Goal: Information Seeking & Learning: Learn about a topic

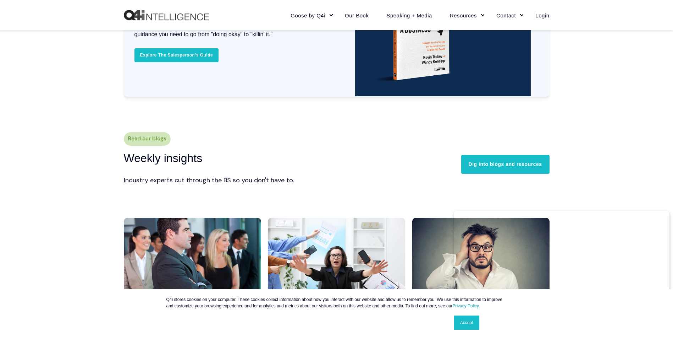
scroll to position [1710, 0]
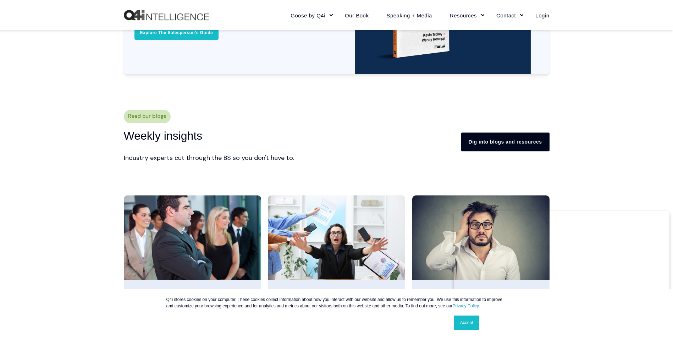
click at [489, 142] on link "Dig into blogs and resources" at bounding box center [505, 141] width 88 height 18
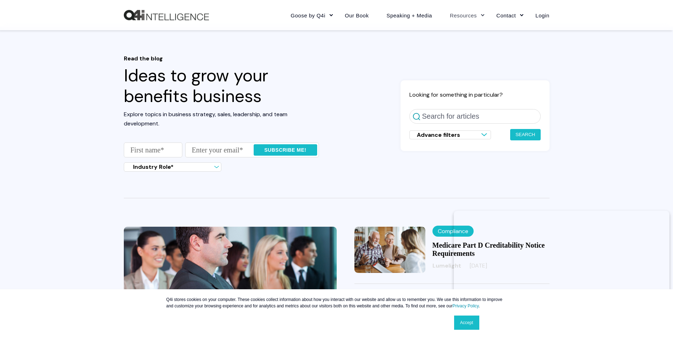
scroll to position [3, 0]
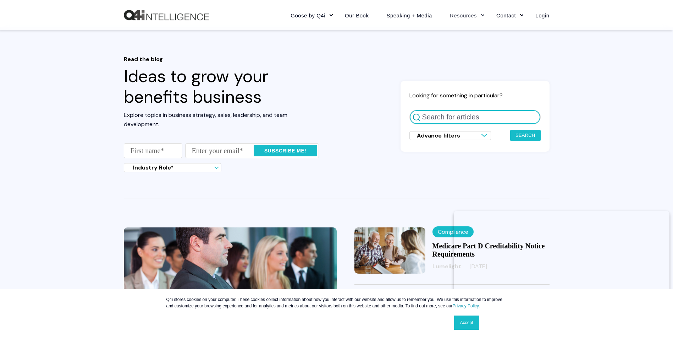
click at [433, 122] on input "Search for articles" at bounding box center [474, 117] width 131 height 15
type input "spanish"
click at [520, 132] on button "Search" at bounding box center [525, 135] width 31 height 11
